Goal: Transaction & Acquisition: Purchase product/service

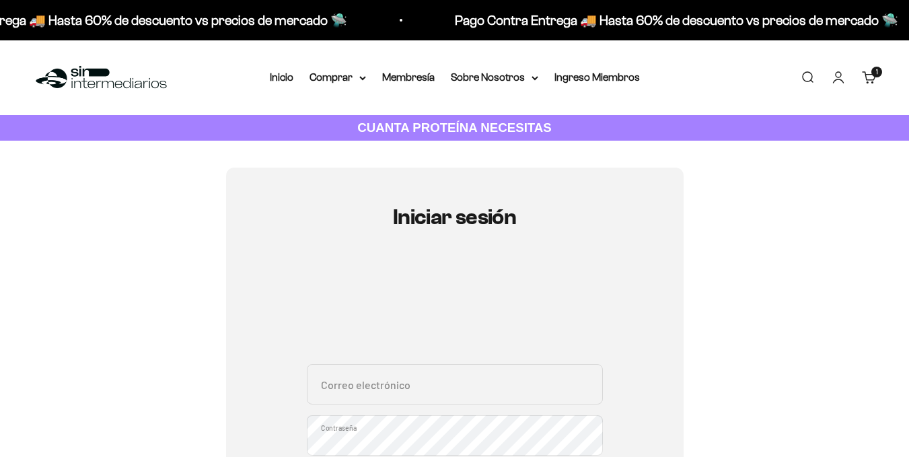
scroll to position [205, 0]
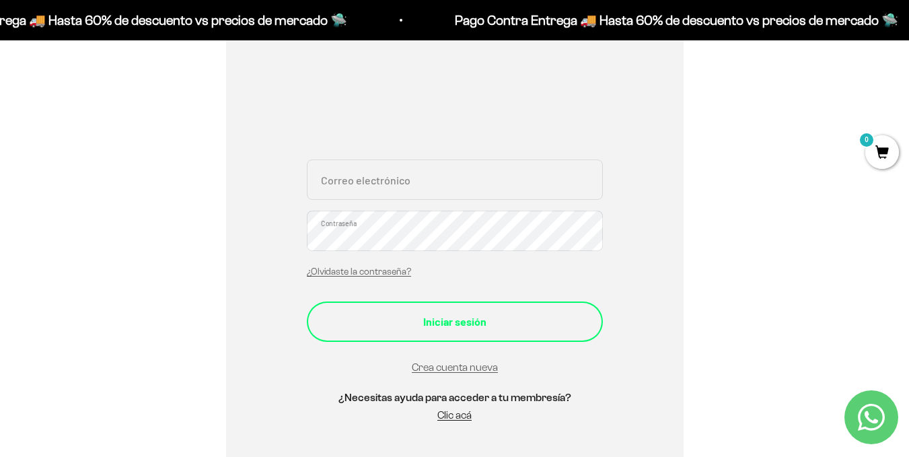
type input "[EMAIL_ADDRESS][DOMAIN_NAME]"
click at [463, 310] on button "Iniciar sesión" at bounding box center [455, 321] width 296 height 40
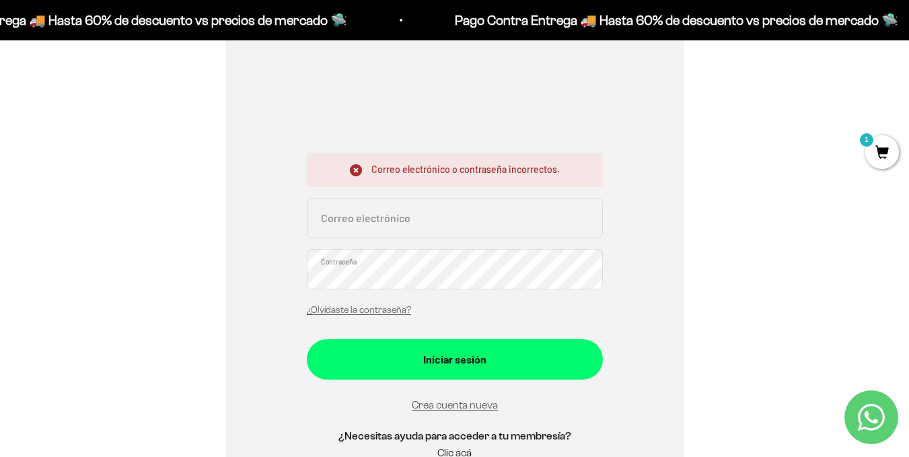
scroll to position [212, 0]
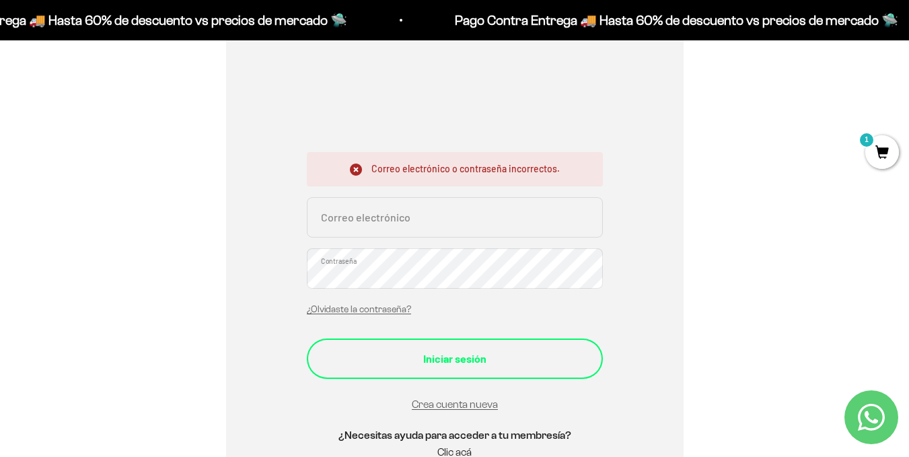
type input "[EMAIL_ADDRESS][DOMAIN_NAME]"
click at [403, 362] on div "Iniciar sesión" at bounding box center [455, 358] width 242 height 17
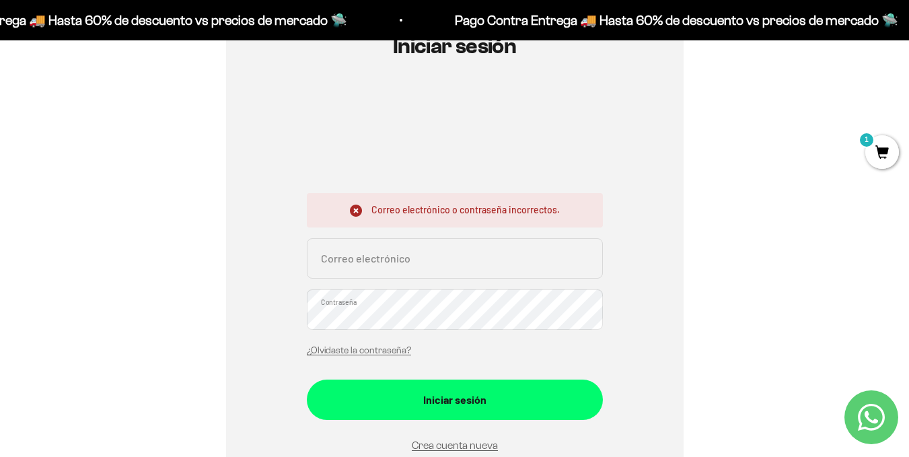
scroll to position [172, 0]
type input "juandavidrub@gmail.com"
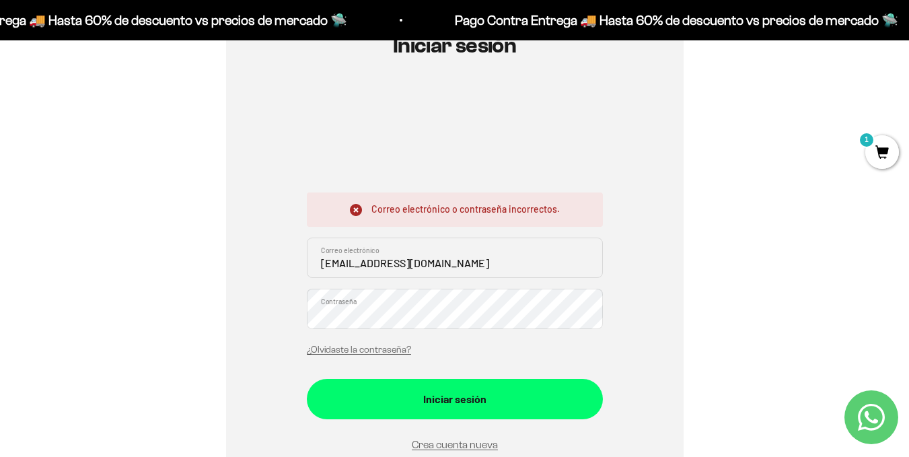
click at [307, 379] on button "Iniciar sesión" at bounding box center [455, 399] width 296 height 40
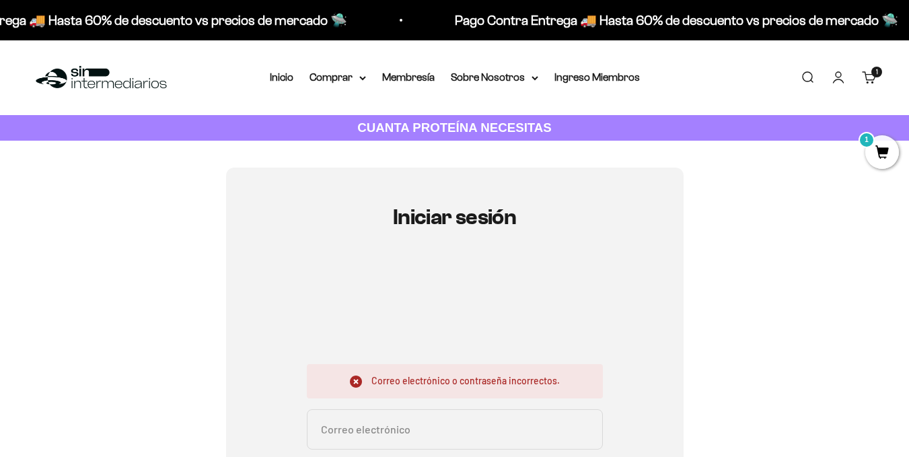
scroll to position [157, 0]
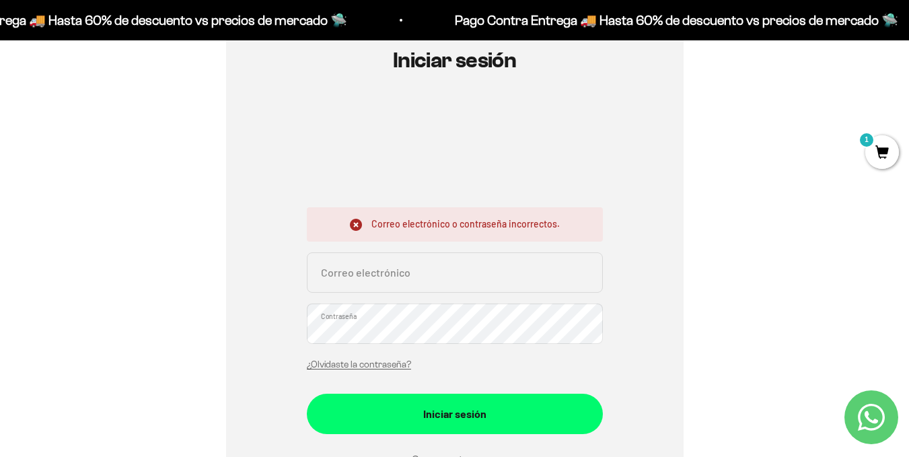
type input "[EMAIL_ADDRESS][DOMAIN_NAME]"
click at [307, 394] on button "Iniciar sesión" at bounding box center [455, 414] width 296 height 40
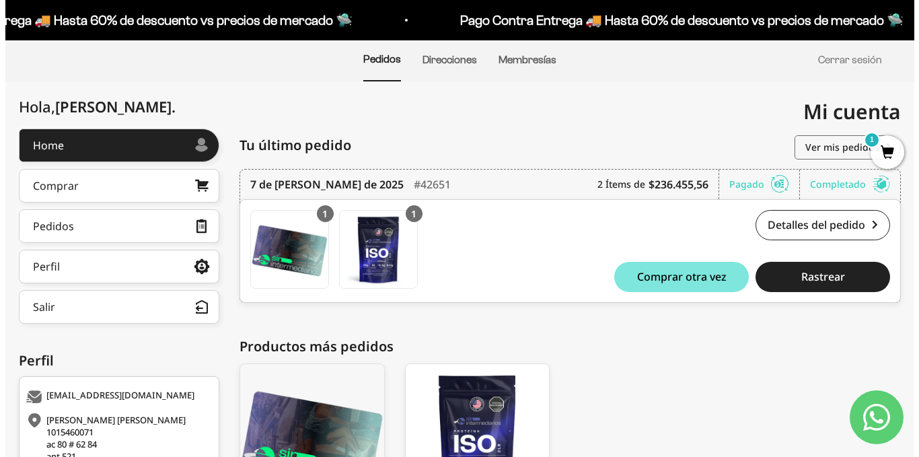
scroll to position [102, 0]
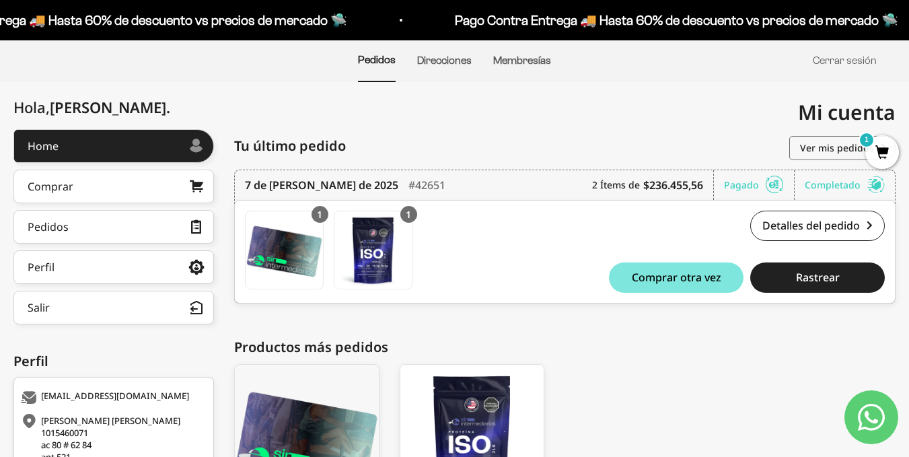
click at [881, 154] on span "1" at bounding box center [882, 152] width 34 height 34
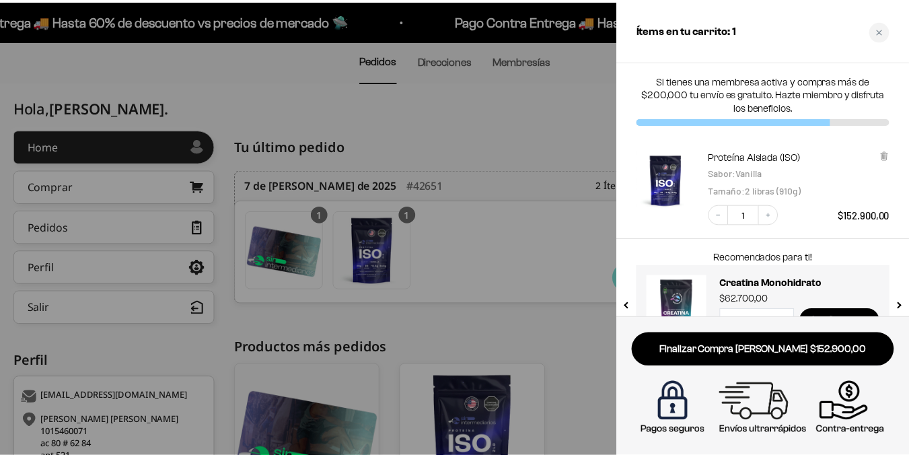
scroll to position [39, 0]
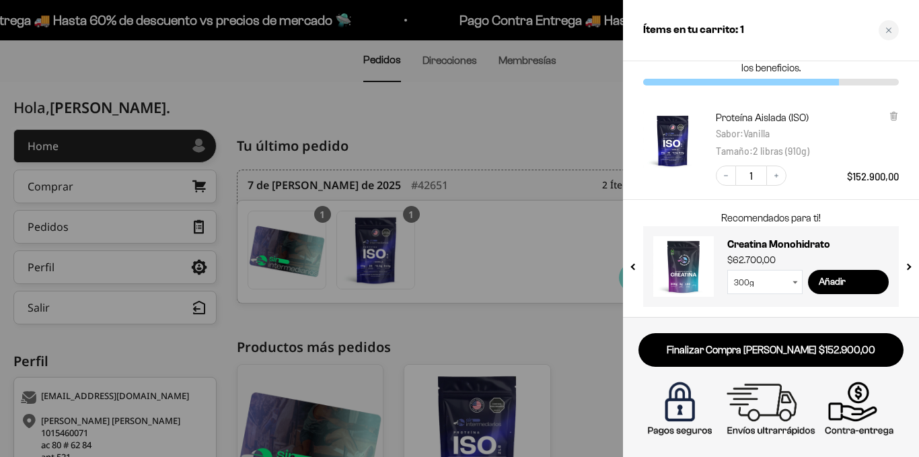
click at [610, 372] on div at bounding box center [459, 228] width 919 height 457
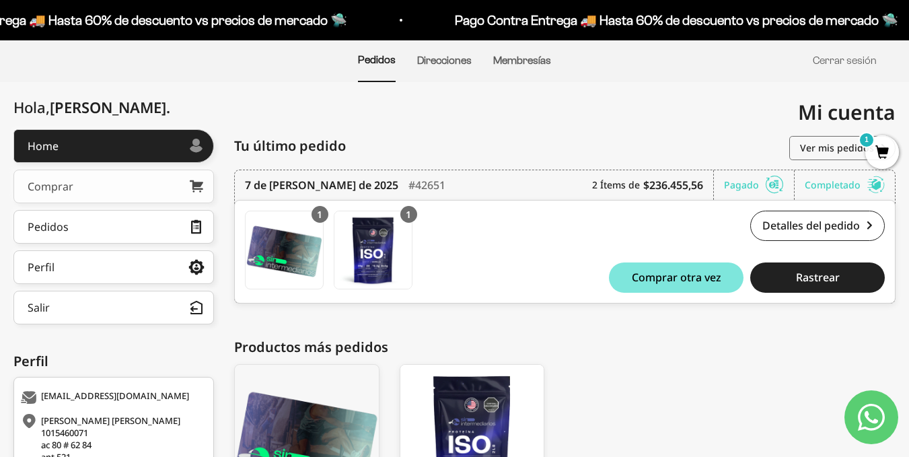
click at [161, 178] on link "Comprar" at bounding box center [113, 187] width 201 height 34
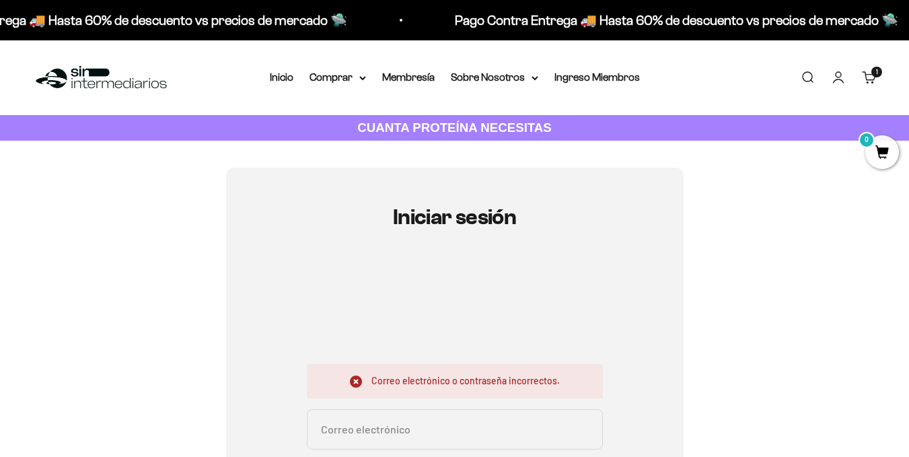
scroll to position [129, 0]
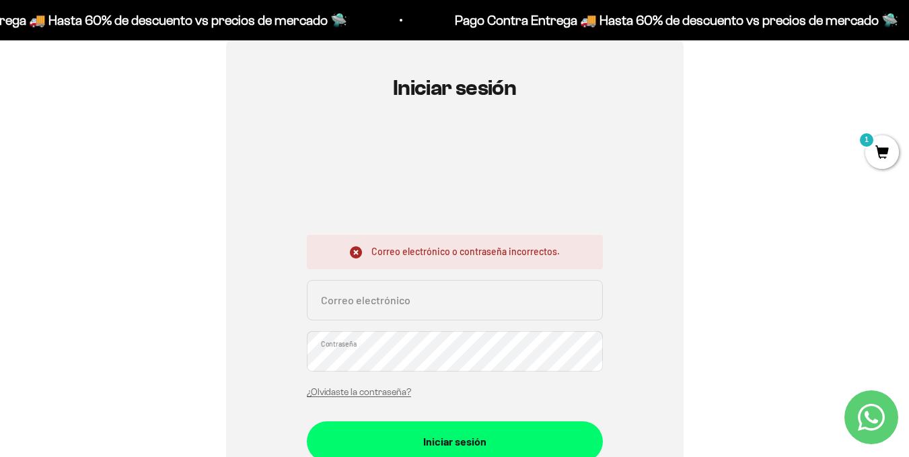
type input "[EMAIL_ADDRESS][DOMAIN_NAME]"
click at [307, 421] on button "Iniciar sesión" at bounding box center [455, 441] width 296 height 40
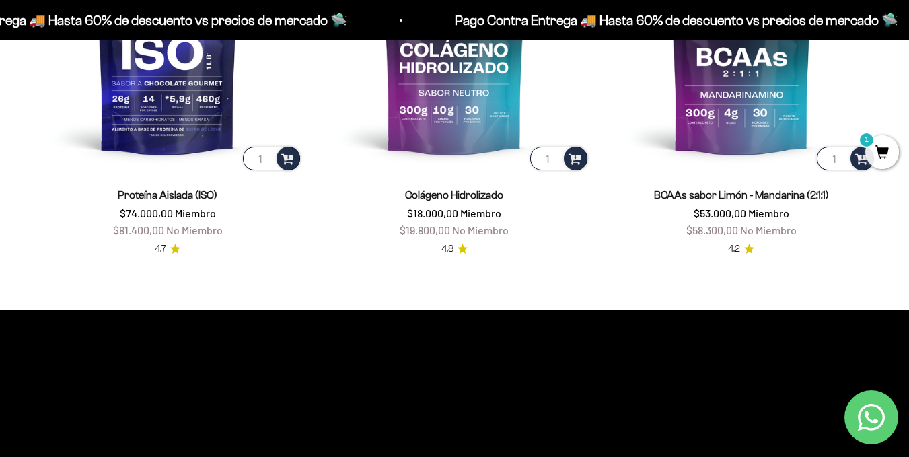
scroll to position [1032, 0]
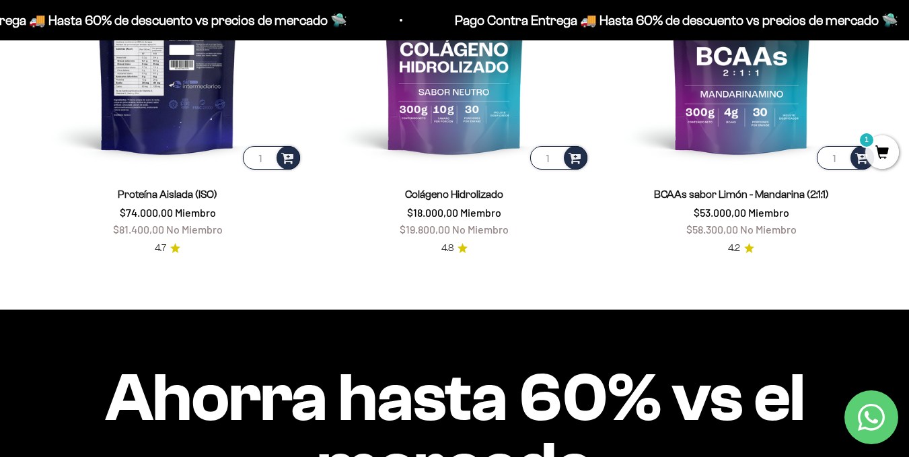
click at [172, 161] on img at bounding box center [167, 36] width 271 height 271
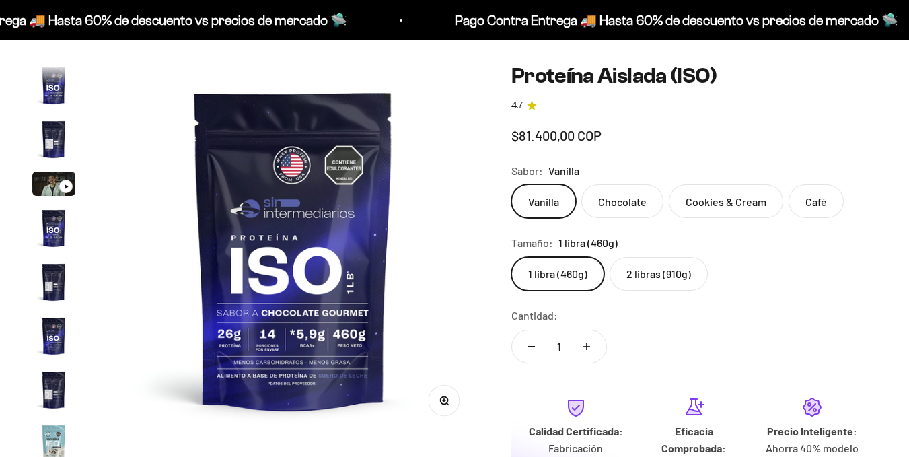
scroll to position [486, 0]
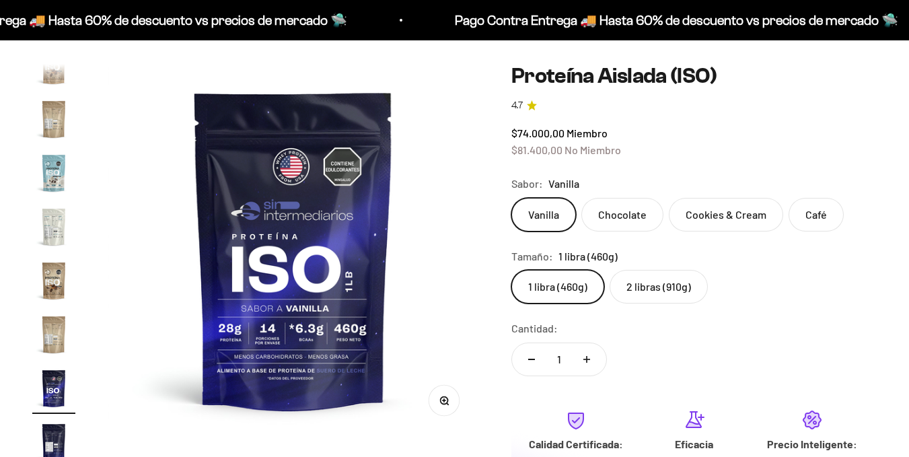
click at [677, 279] on label "2 libras (910g)" at bounding box center [659, 287] width 98 height 34
click at [511, 270] on input "2 libras (910g)" at bounding box center [511, 269] width 1 height 1
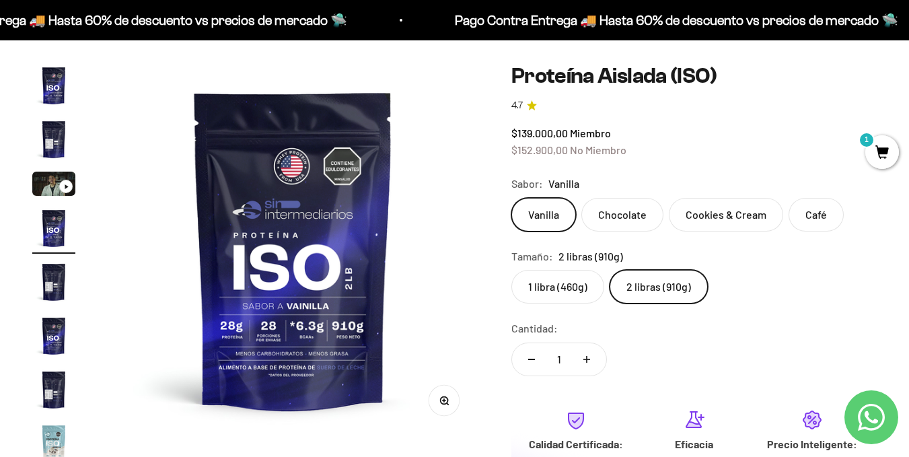
click at [866, 153] on span "1" at bounding box center [882, 152] width 34 height 34
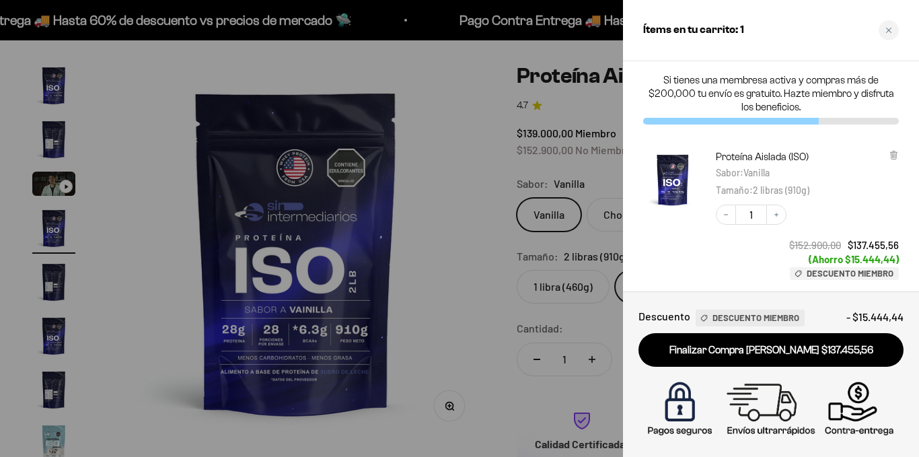
click at [511, 139] on div at bounding box center [459, 228] width 919 height 457
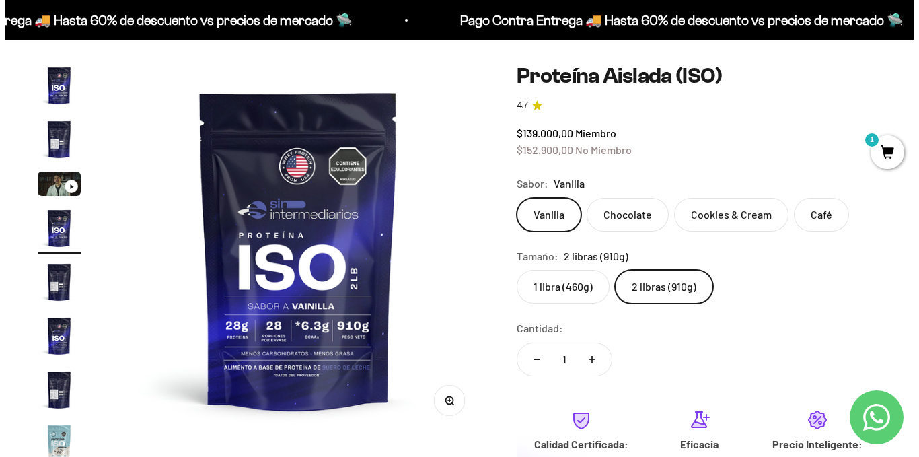
scroll to position [0, 0]
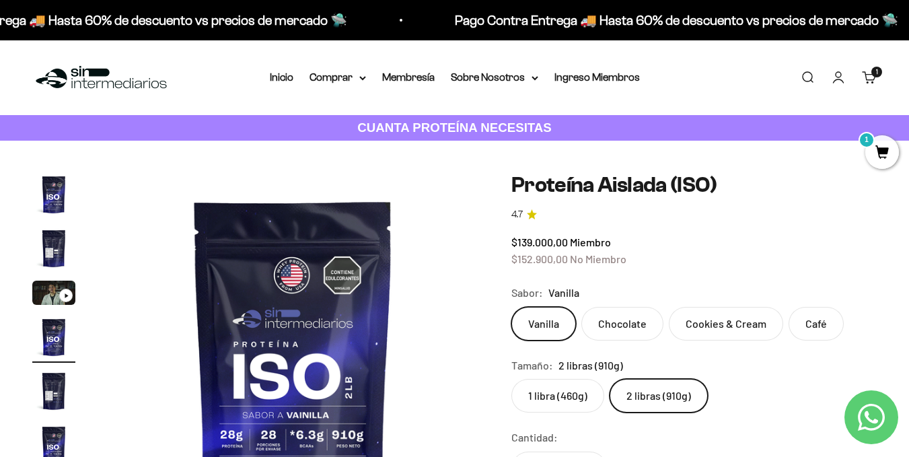
click at [872, 154] on span "1" at bounding box center [882, 152] width 34 height 34
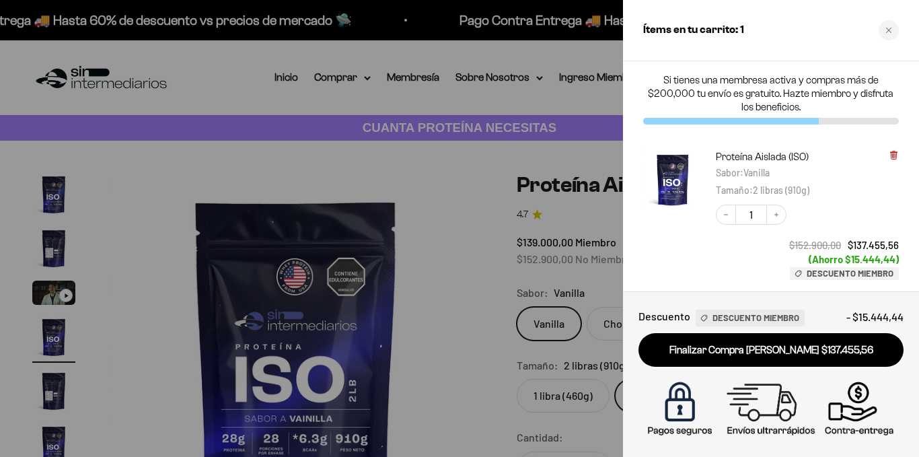
click at [893, 151] on icon at bounding box center [893, 154] width 3 height 7
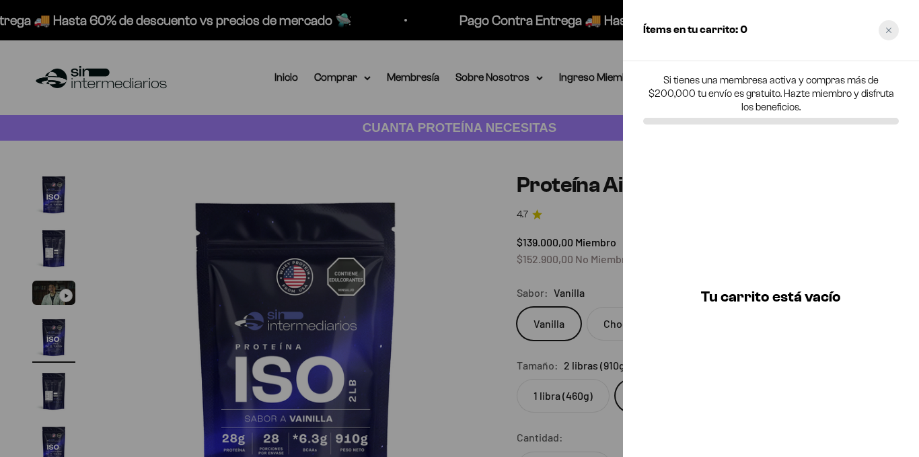
click at [889, 26] on div "Close cart" at bounding box center [889, 30] width 20 height 20
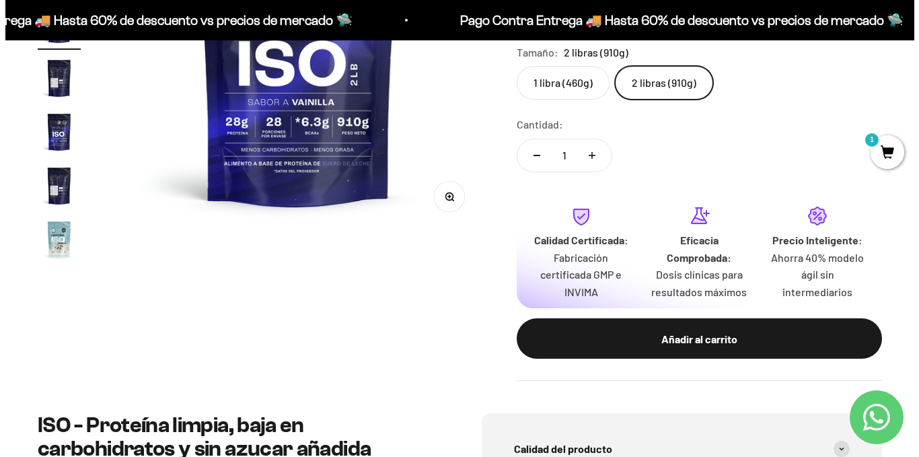
scroll to position [314, 0]
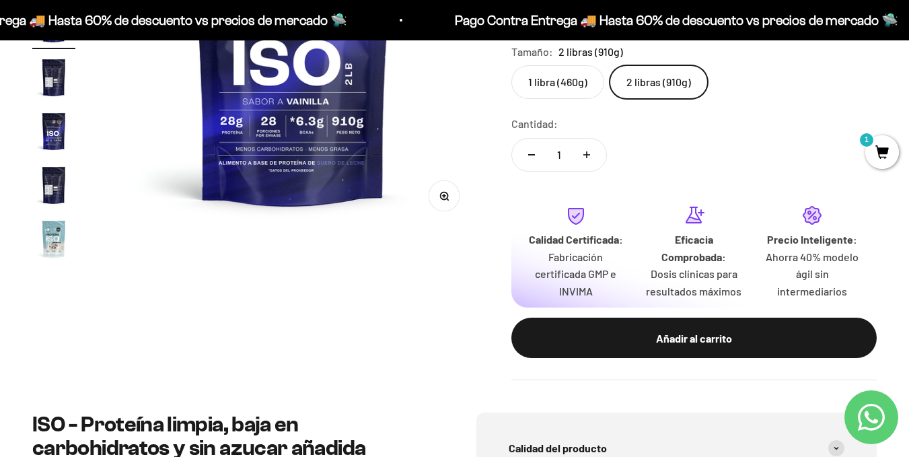
click at [883, 149] on span "1" at bounding box center [882, 152] width 34 height 34
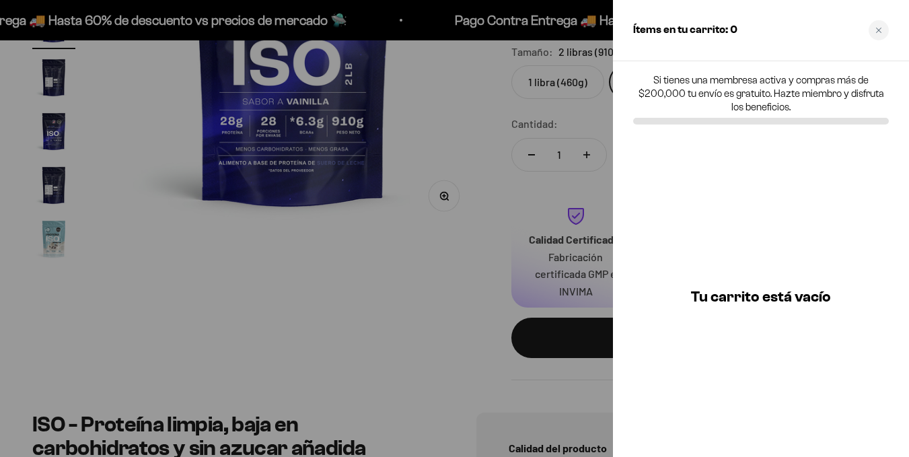
scroll to position [0, 1155]
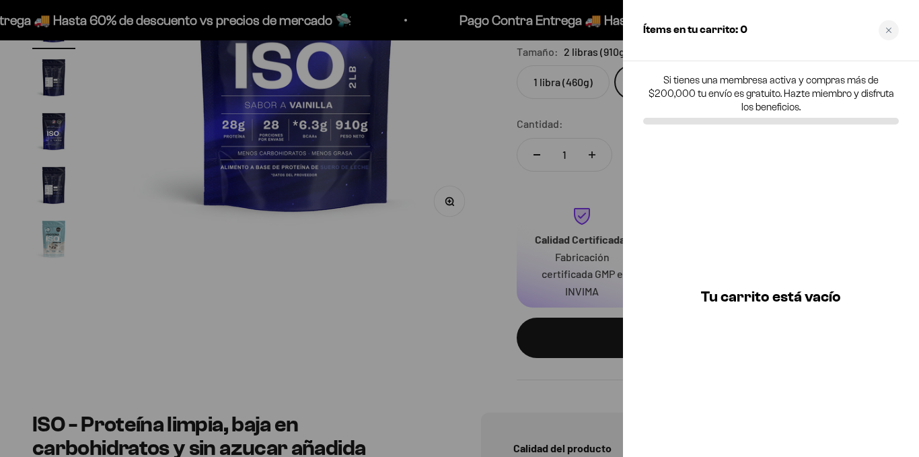
click at [613, 194] on div at bounding box center [459, 228] width 919 height 457
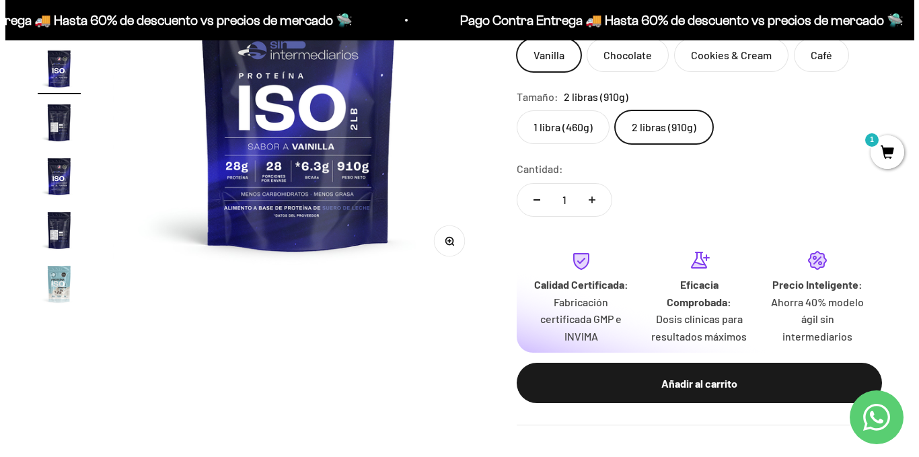
scroll to position [269, 0]
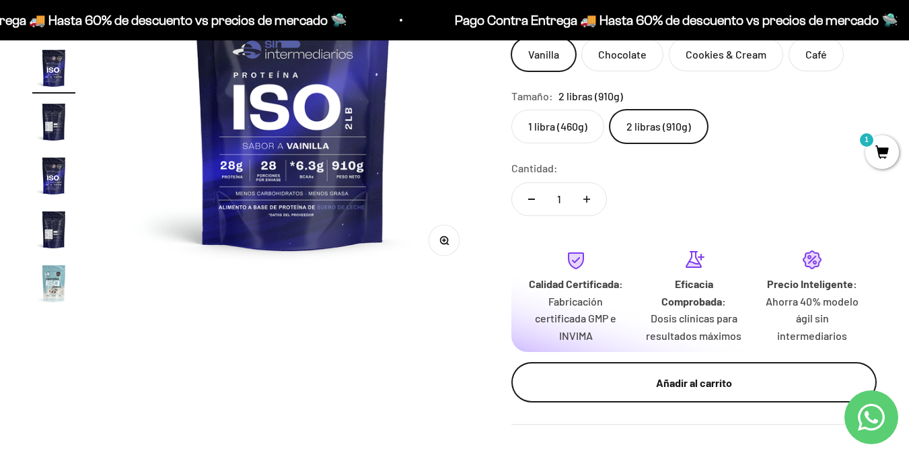
click at [645, 375] on div "Añadir al carrito" at bounding box center [694, 382] width 312 height 17
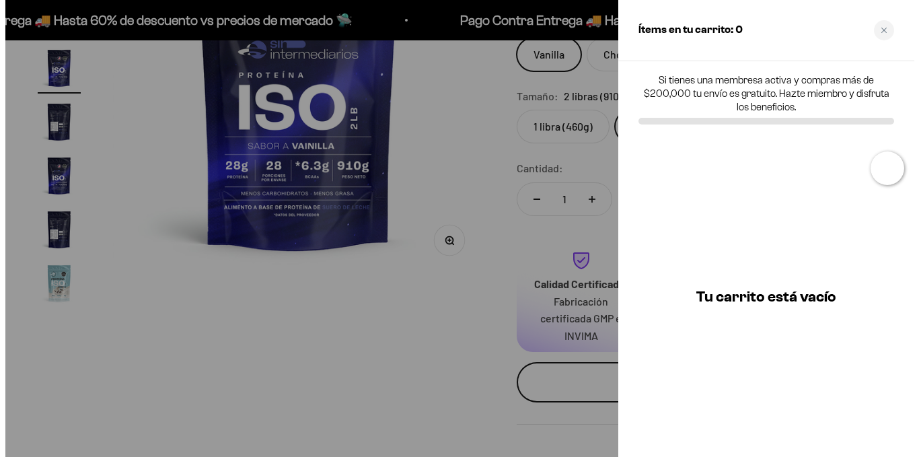
scroll to position [0, 1155]
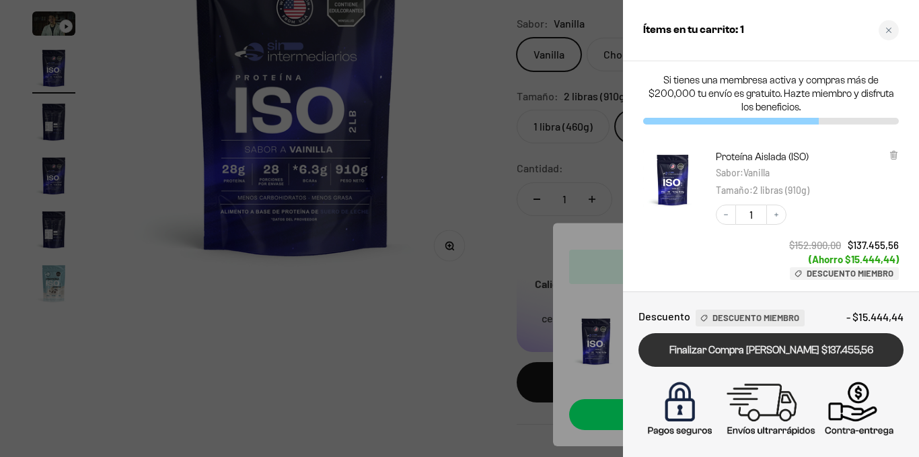
click at [746, 352] on link "Finalizar Compra Segura $137.455,56" at bounding box center [771, 350] width 265 height 34
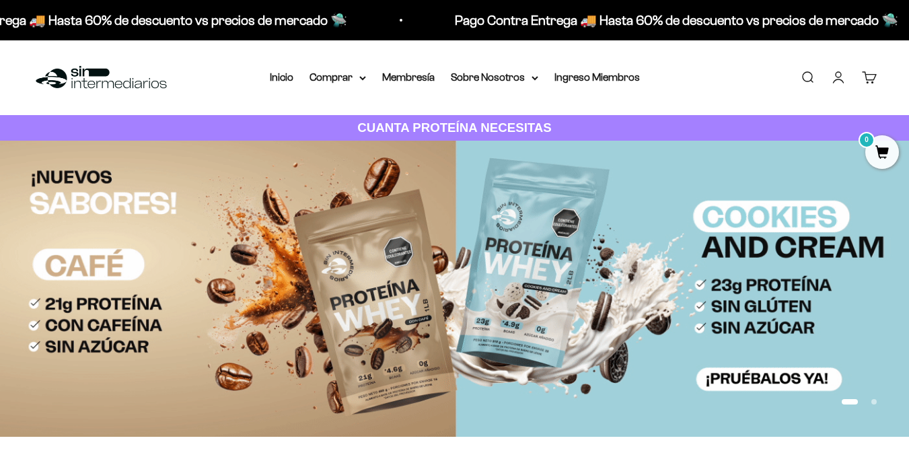
click at [836, 81] on link "Cuenta" at bounding box center [838, 77] width 15 height 15
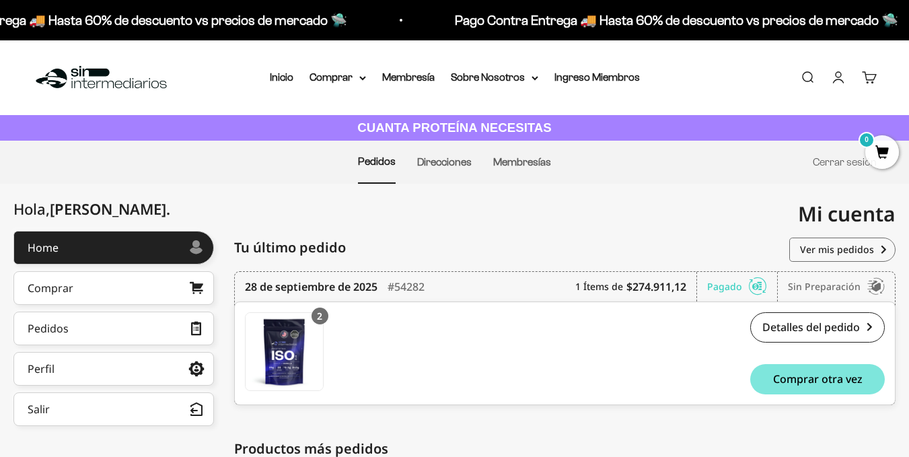
click at [834, 81] on link "Cuenta" at bounding box center [838, 77] width 15 height 15
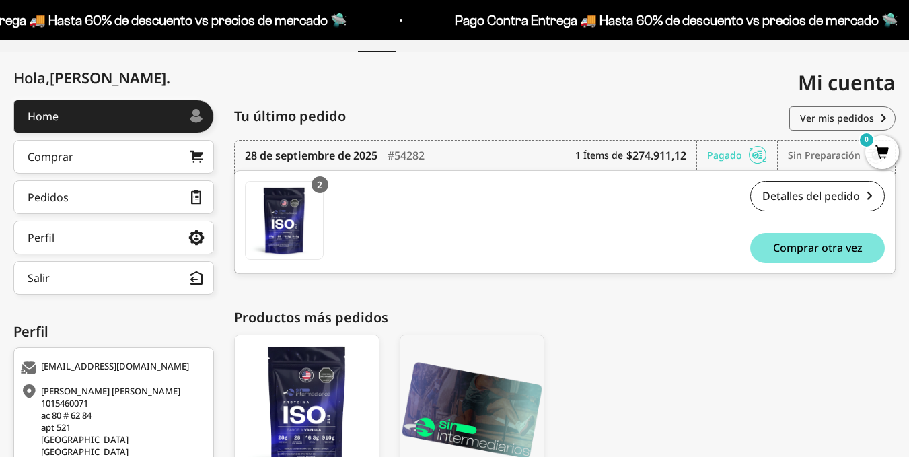
scroll to position [132, 0]
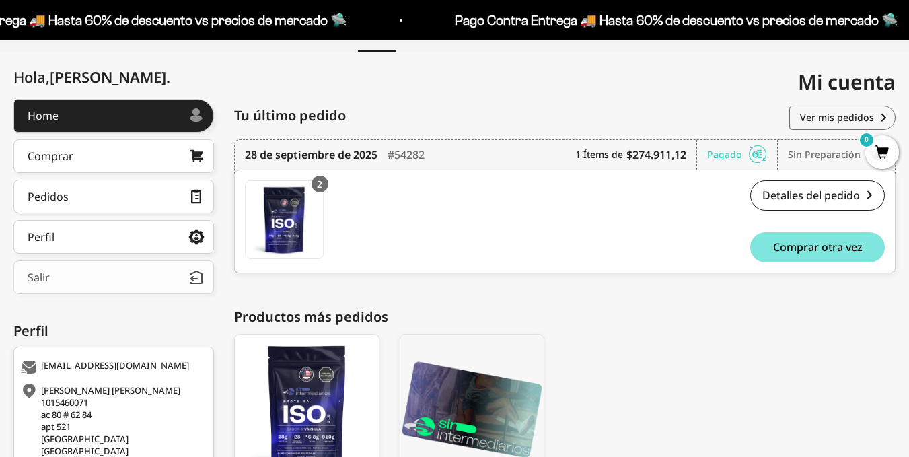
click at [106, 285] on button "Salir" at bounding box center [113, 277] width 201 height 34
